Goal: Check status

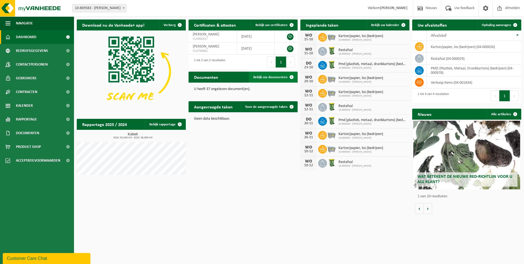
click at [283, 77] on span "Bekijk uw documenten" at bounding box center [270, 77] width 34 height 4
